Goal: Information Seeking & Learning: Learn about a topic

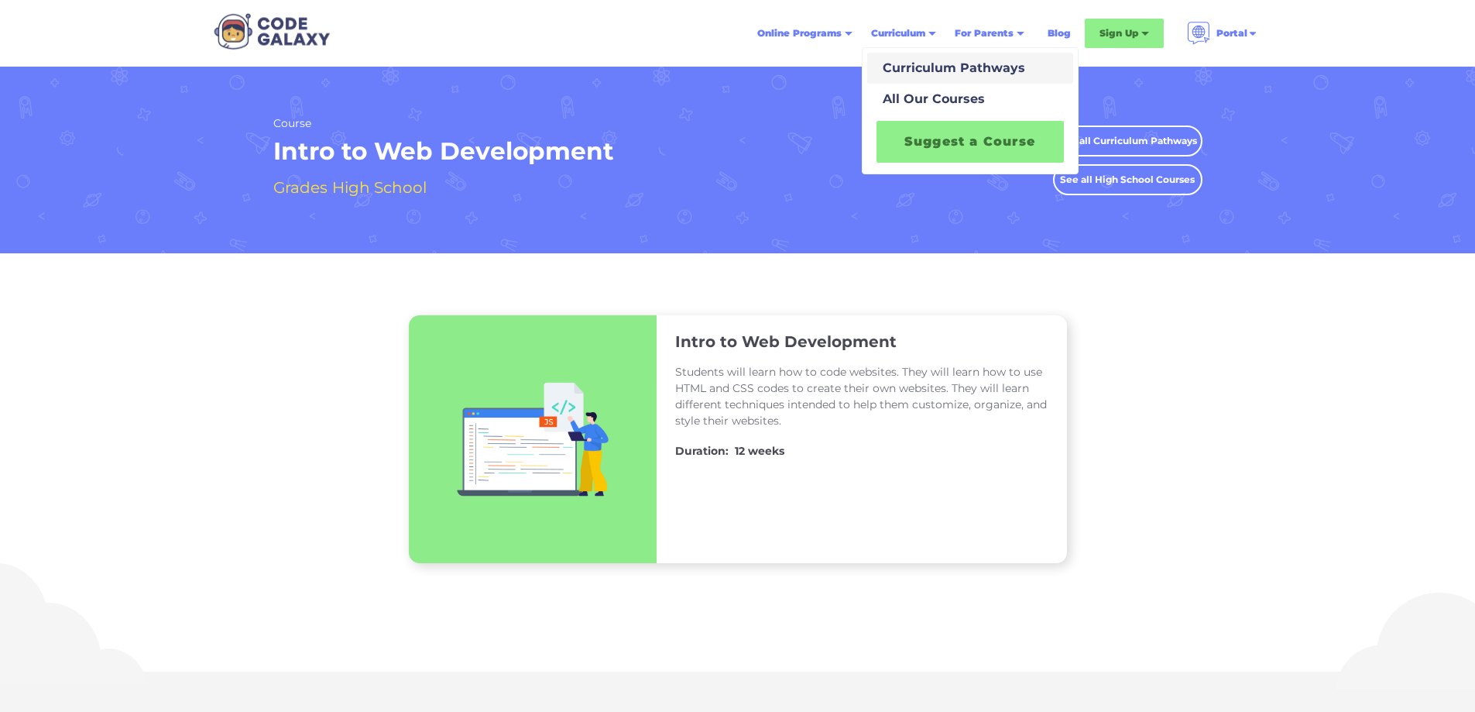
click at [931, 76] on div "Curriculum Pathways" at bounding box center [951, 68] width 149 height 19
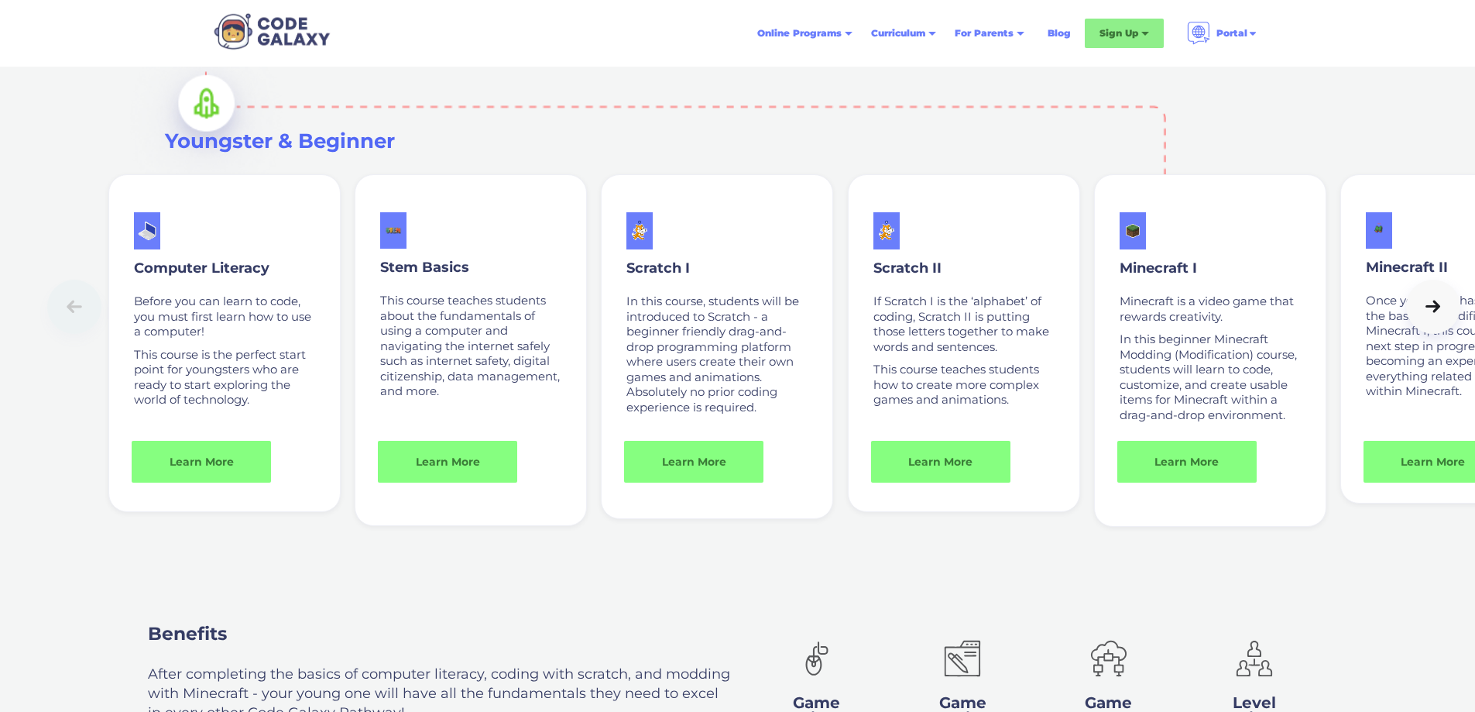
scroll to position [1161, 0]
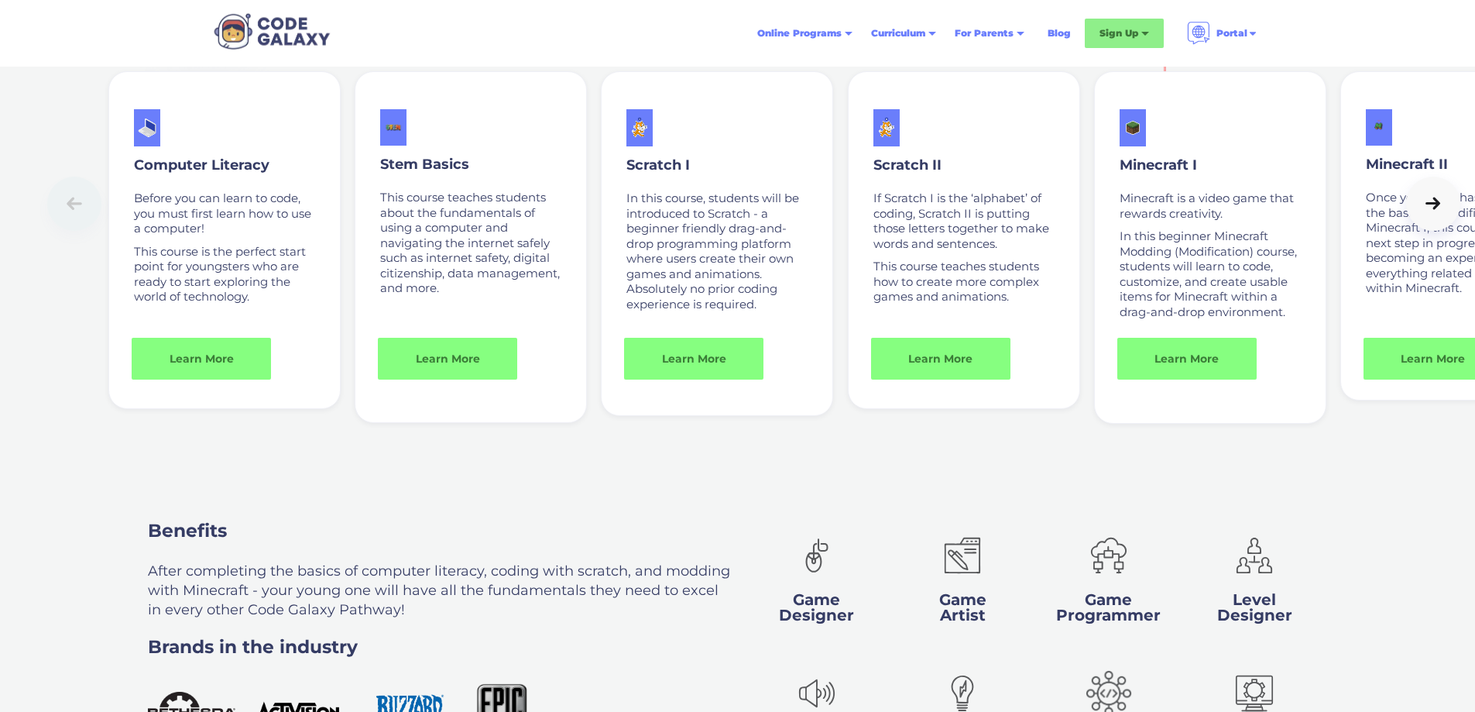
click at [1442, 231] on link at bounding box center [1433, 204] width 54 height 54
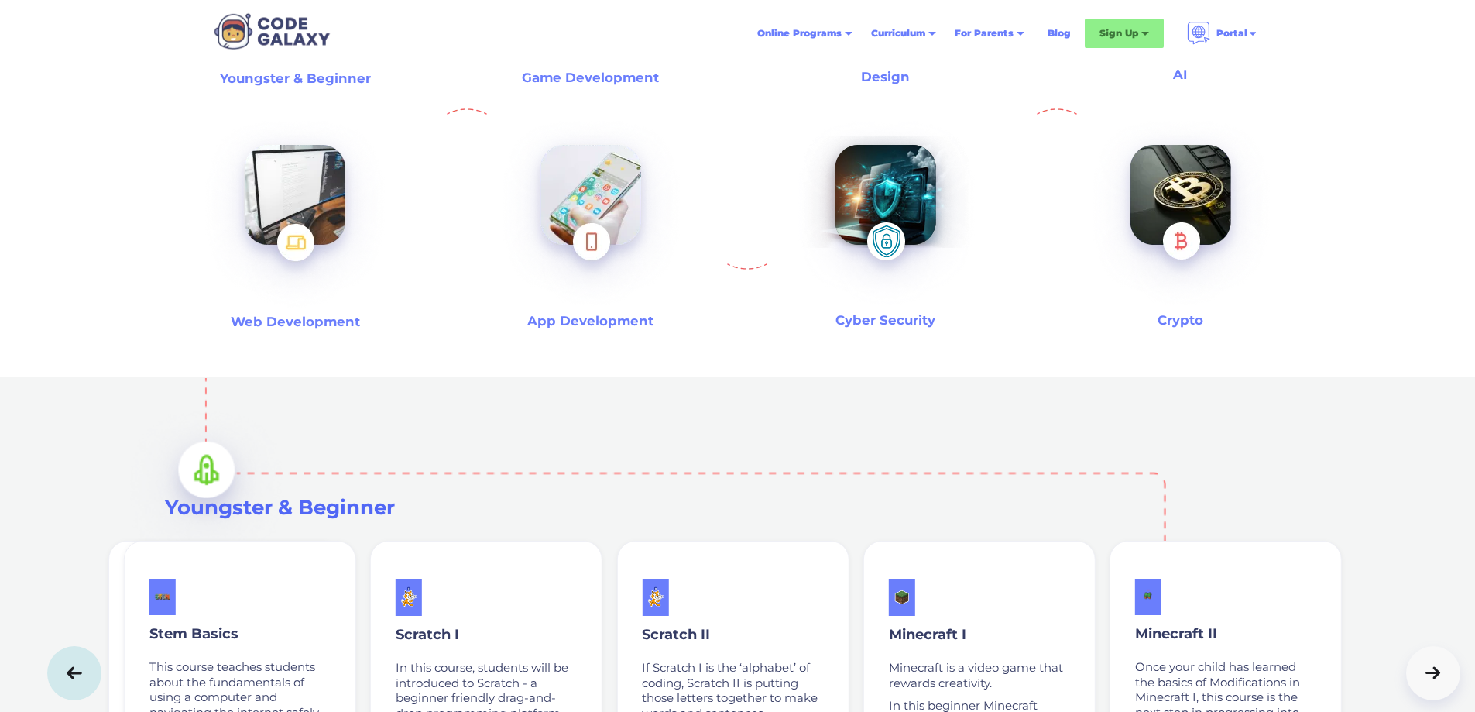
scroll to position [697, 0]
